Goal: Find specific page/section: Find specific page/section

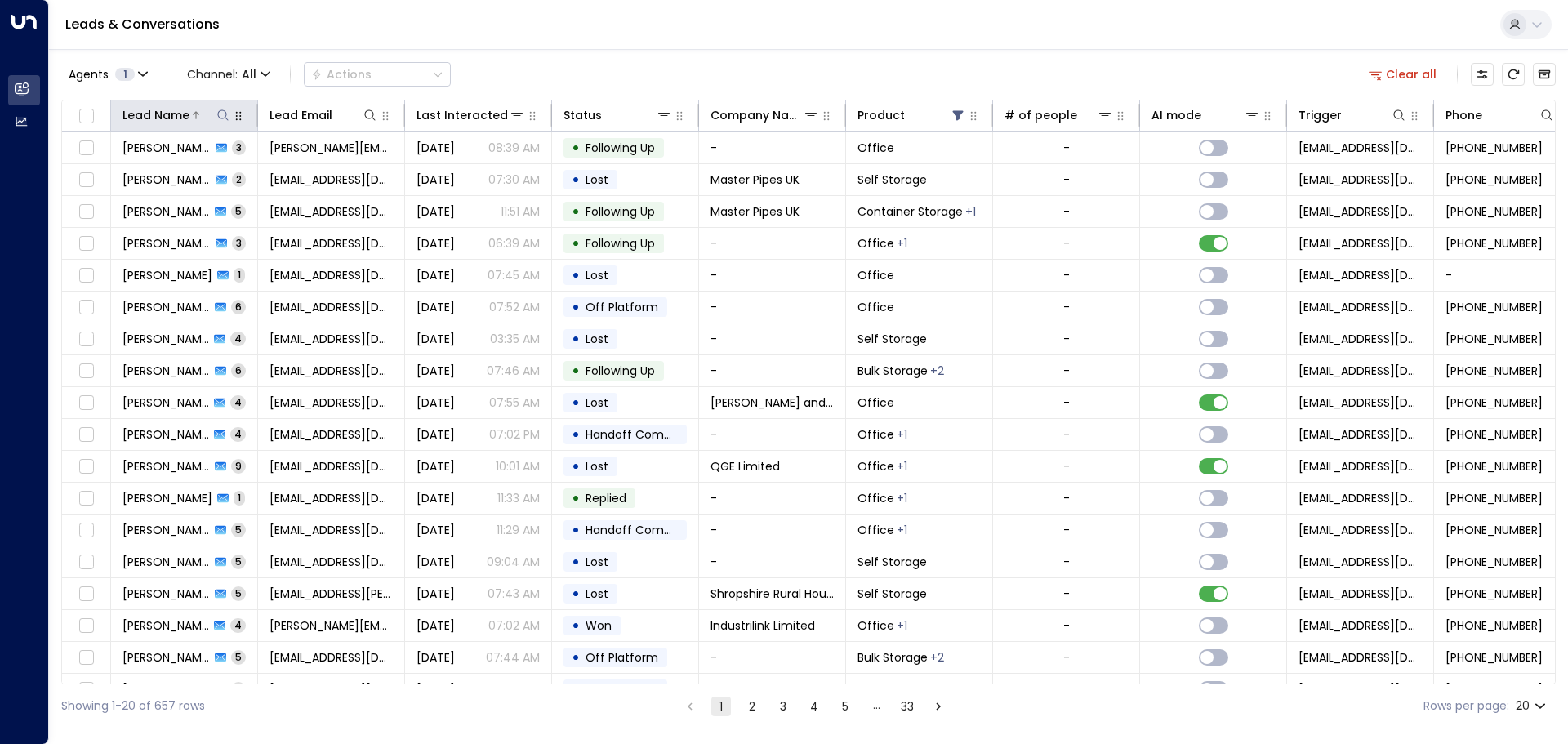
click at [220, 111] on icon at bounding box center [223, 116] width 13 height 13
type input "**********"
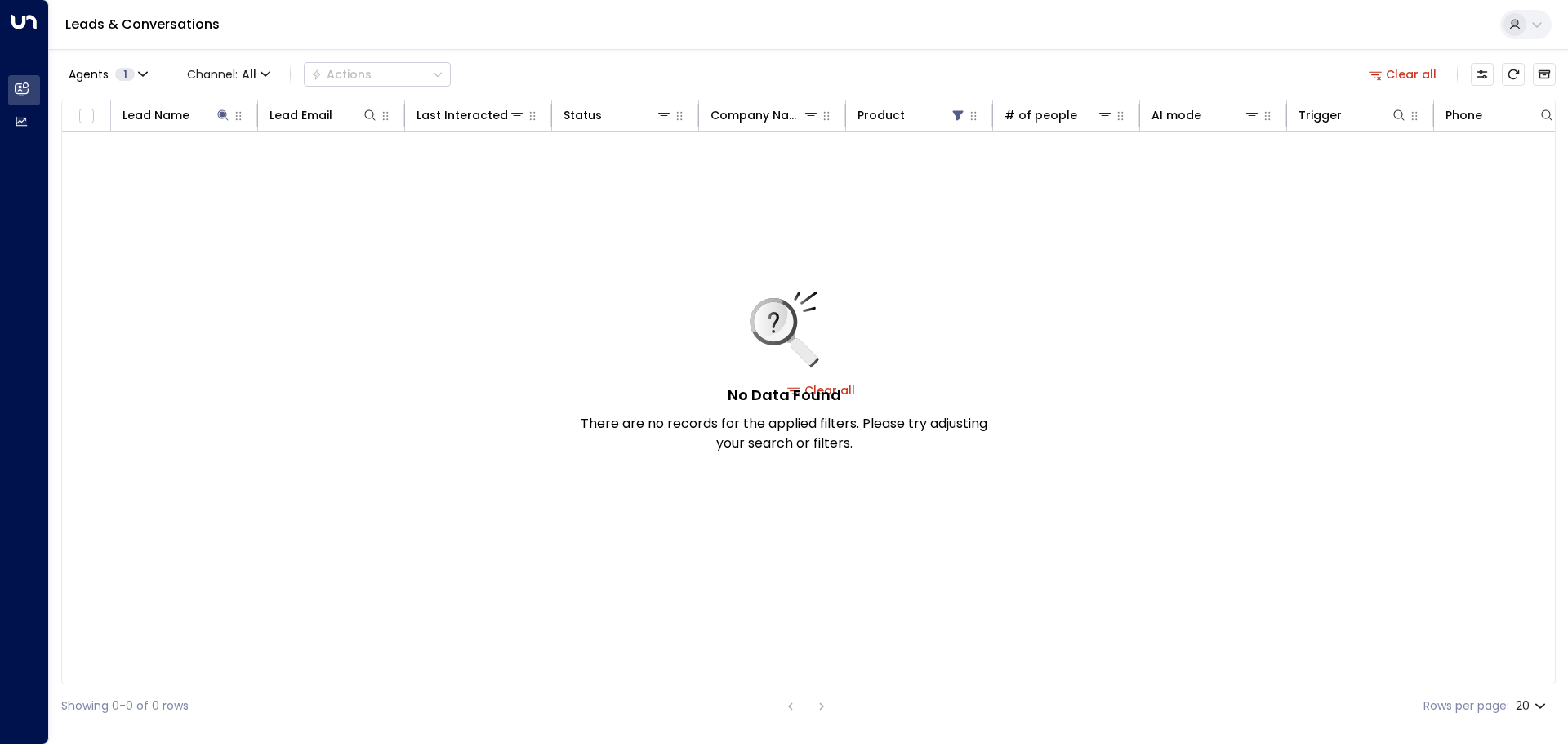
click at [852, 391] on div "No Data Found There are no records for the applied filters. Please try adjustin…" at bounding box center [783, 372] width 409 height 162
click at [834, 376] on div "No Data Found There are no records for the applied filters. Please try adjustin…" at bounding box center [783, 372] width 409 height 162
click at [797, 353] on icon at bounding box center [804, 352] width 27 height 27
click at [797, 348] on icon at bounding box center [804, 352] width 27 height 27
click at [772, 321] on icon at bounding box center [772, 321] width 42 height 42
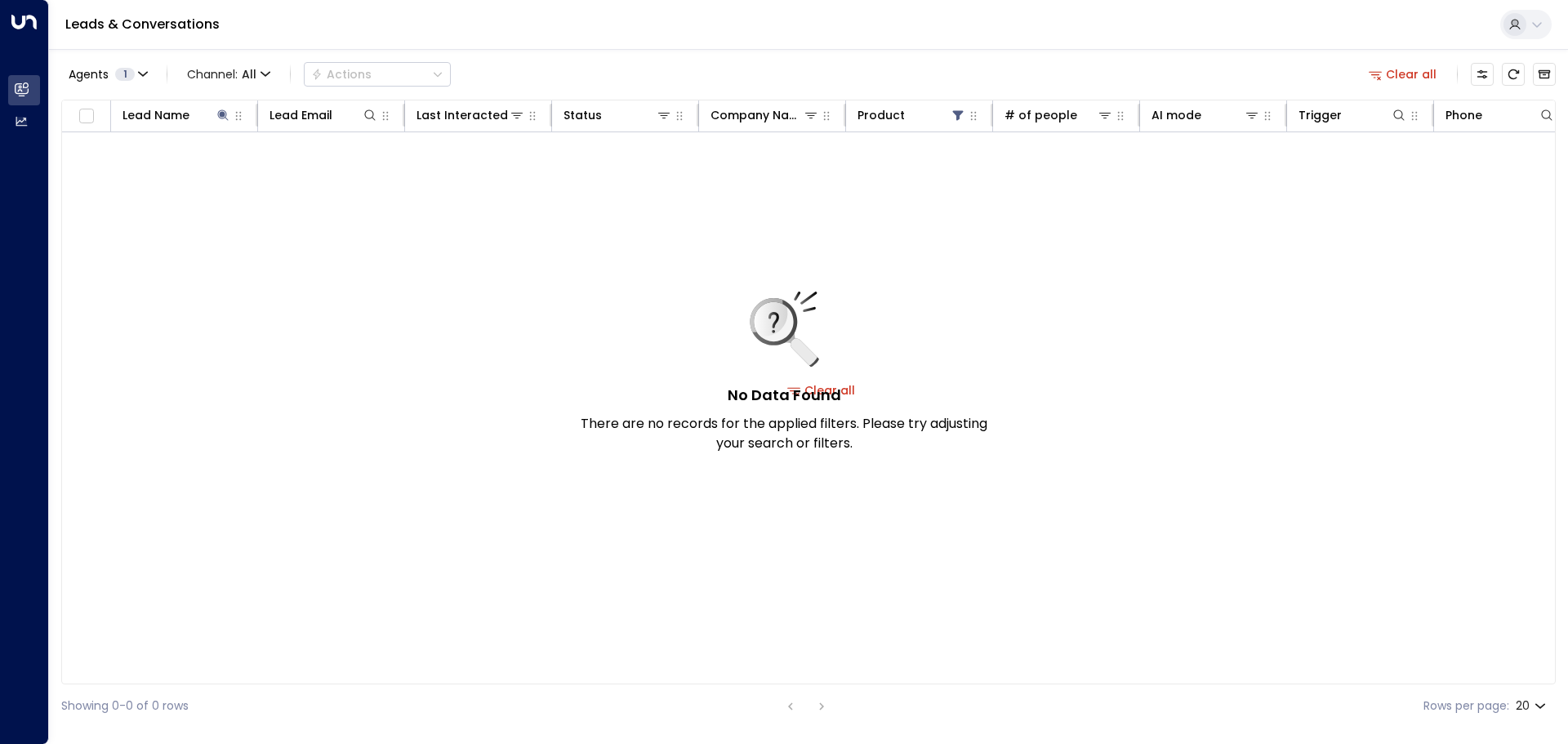
click at [770, 320] on icon at bounding box center [772, 321] width 42 height 42
click at [771, 319] on icon at bounding box center [772, 321] width 42 height 42
click at [727, 286] on div "No Data Found There are no records for the applied filters. Please try adjustin…" at bounding box center [821, 390] width 1518 height 515
click at [727, 287] on div "No Data Found There are no records for the applied filters. Please try adjustin…" at bounding box center [821, 390] width 1518 height 515
drag, startPoint x: 737, startPoint y: 318, endPoint x: 766, endPoint y: 370, distance: 59.5
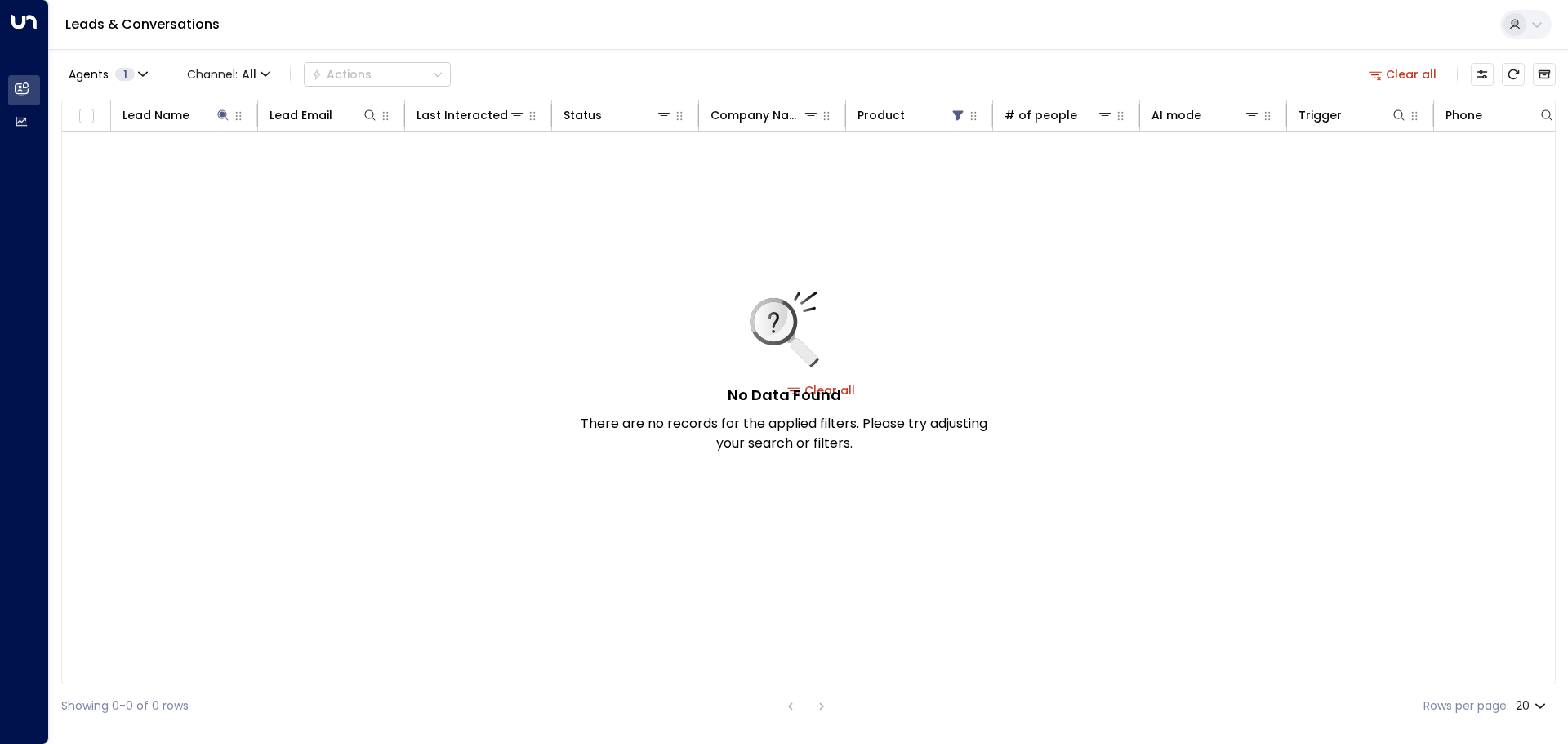
click at [738, 318] on div "No Data Found There are no records for the applied filters. Please try adjustin…" at bounding box center [783, 372] width 409 height 162
drag, startPoint x: 766, startPoint y: 370, endPoint x: 797, endPoint y: 385, distance: 34.4
click at [773, 377] on div "No Data Found There are no records for the applied filters. Please try adjustin…" at bounding box center [783, 372] width 409 height 162
click at [799, 386] on h5 "No Data Found" at bounding box center [785, 395] width 114 height 22
click at [807, 386] on h5 "No Data Found" at bounding box center [785, 395] width 114 height 22
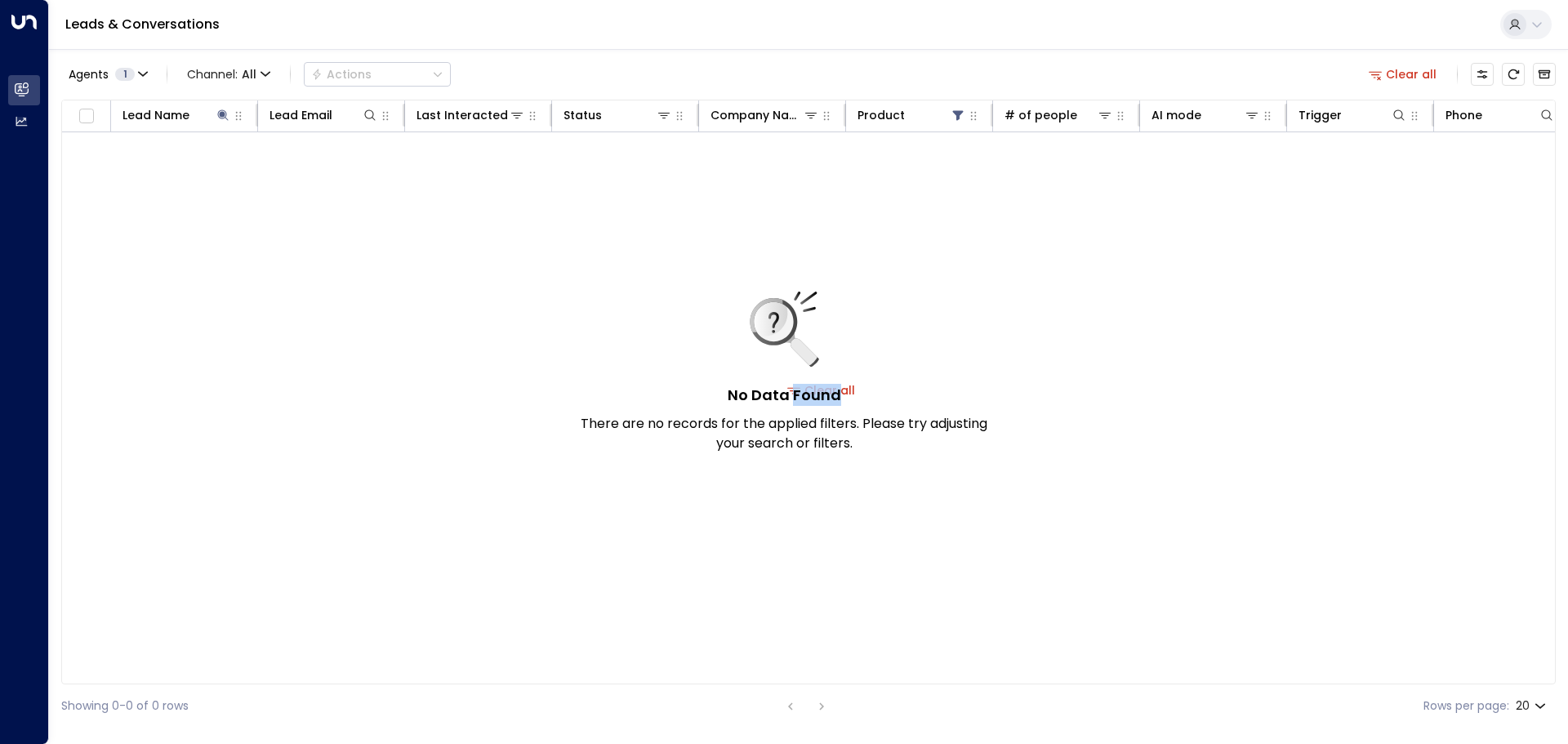
drag, startPoint x: 854, startPoint y: 390, endPoint x: 782, endPoint y: 366, distance: 75.9
click at [852, 389] on div "No Data Found There are no records for the applied filters. Please try adjustin…" at bounding box center [783, 372] width 409 height 162
click at [192, 108] on div at bounding box center [210, 116] width 41 height 17
click at [193, 116] on icon at bounding box center [196, 116] width 10 height 10
